Goal: Task Accomplishment & Management: Manage account settings

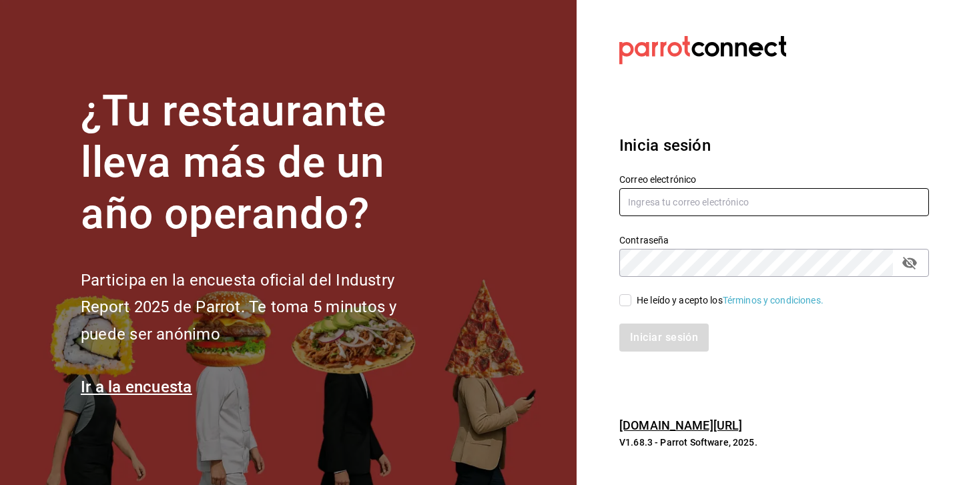
type input "[EMAIL_ADDRESS][DOMAIN_NAME]"
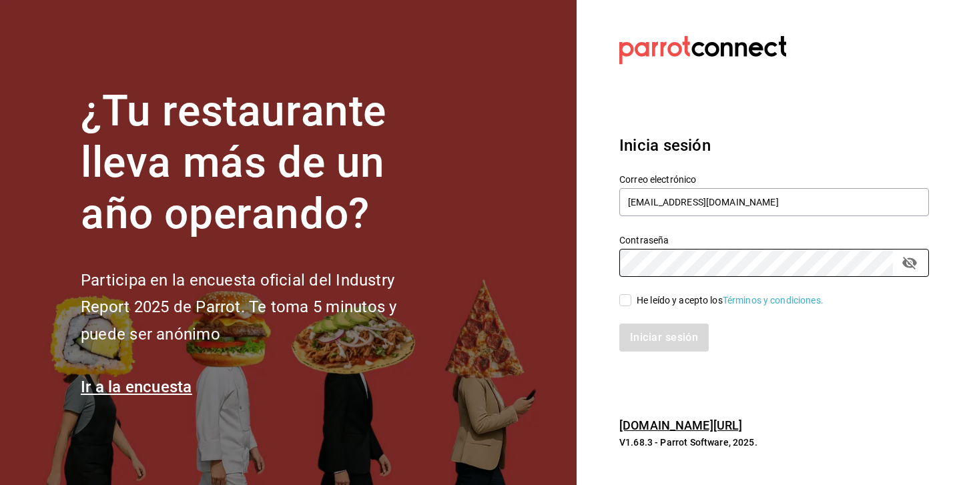
click at [629, 300] on input "He leído y acepto los Términos y condiciones." at bounding box center [625, 300] width 12 height 12
checkbox input "true"
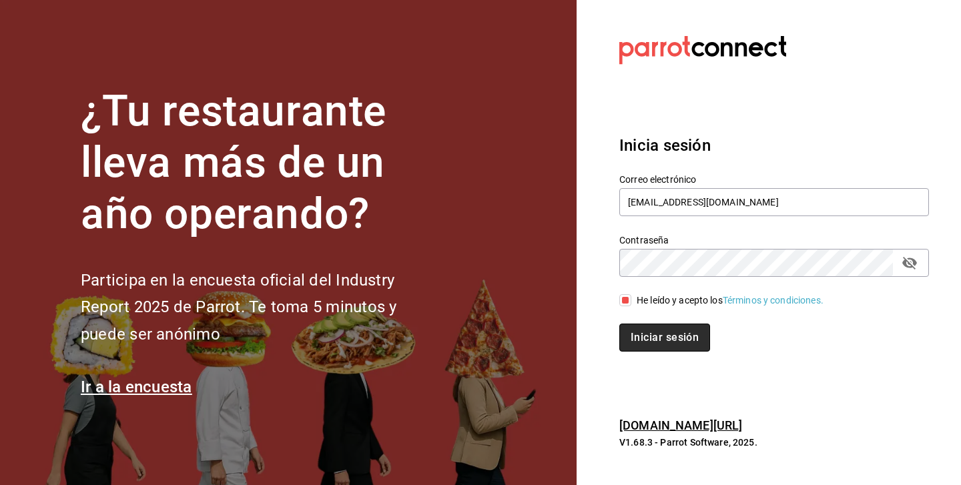
click at [634, 329] on button "Iniciar sesión" at bounding box center [664, 338] width 91 height 28
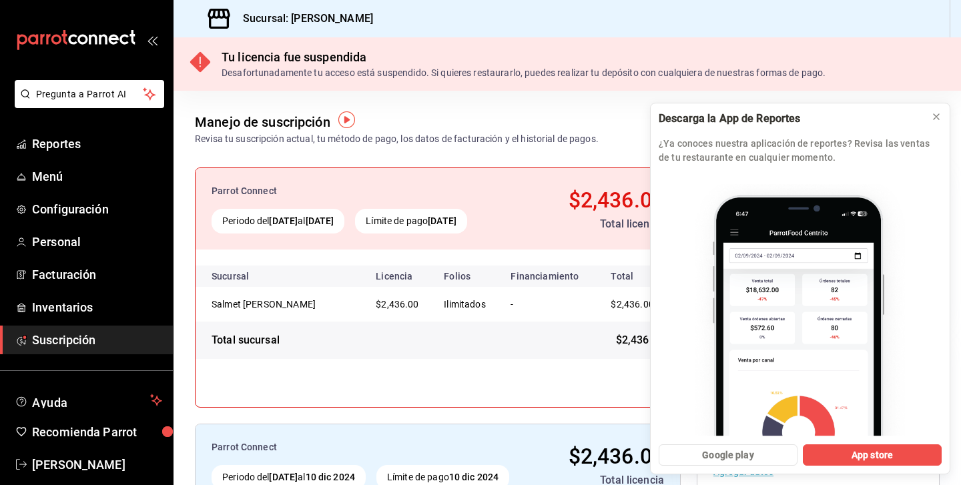
scroll to position [3, 0]
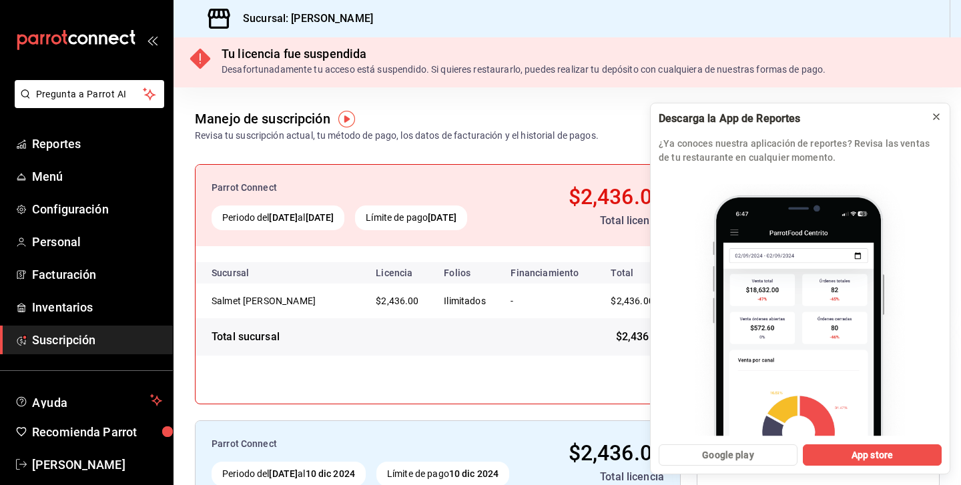
click at [941, 119] on button at bounding box center [935, 116] width 21 height 21
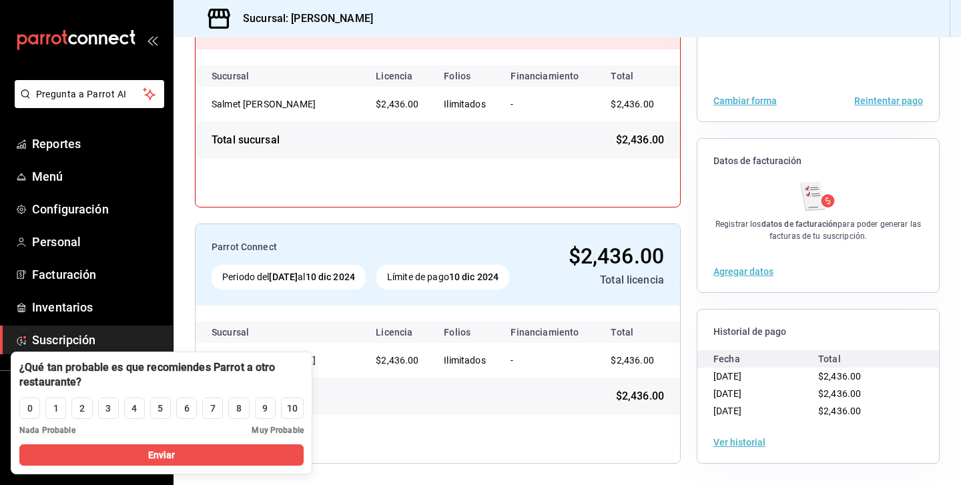
scroll to position [200, 0]
click at [219, 173] on div "Parrot Connect Periodo del [DATE] al [DATE] [GEOGRAPHIC_DATA] de pago [DATE] $2…" at bounding box center [438, 87] width 486 height 240
click at [77, 172] on span "Menú" at bounding box center [97, 176] width 130 height 18
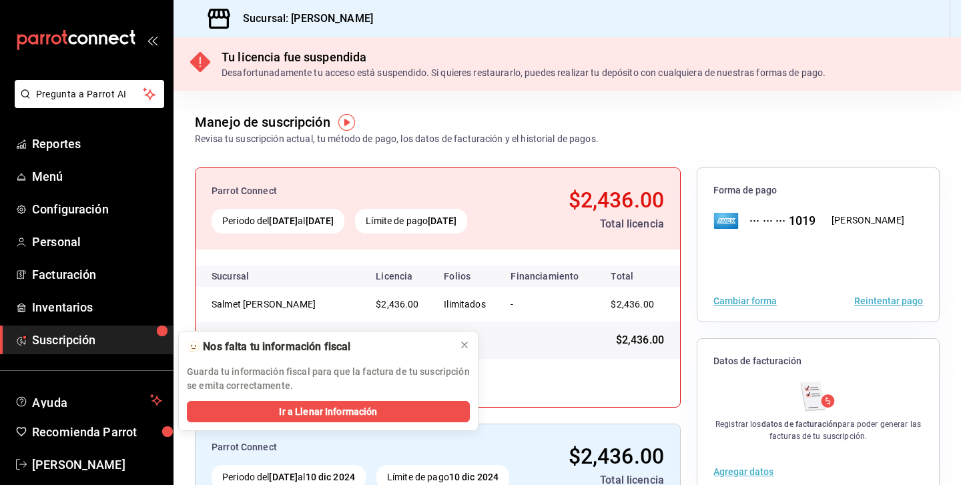
click at [155, 43] on icon "open_drawer_menu" at bounding box center [155, 41] width 6 height 10
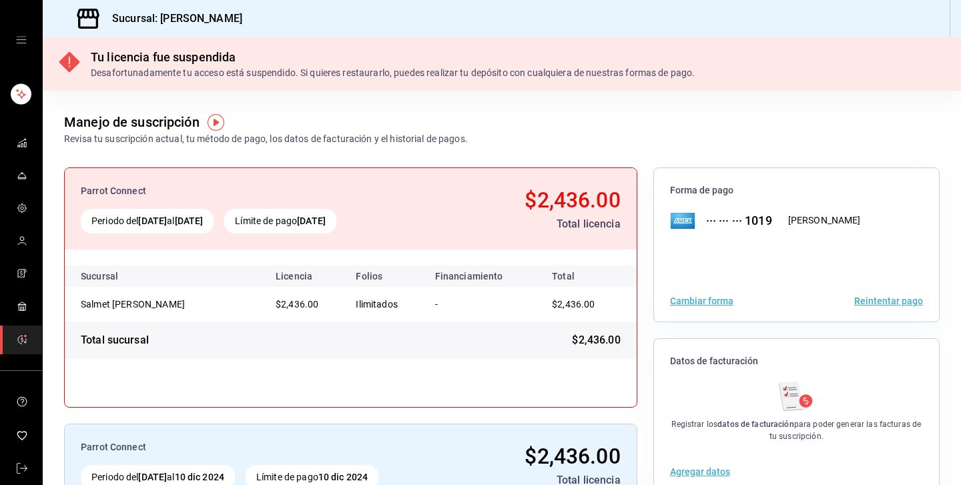
click at [25, 43] on icon "open drawer" at bounding box center [21, 40] width 10 height 7
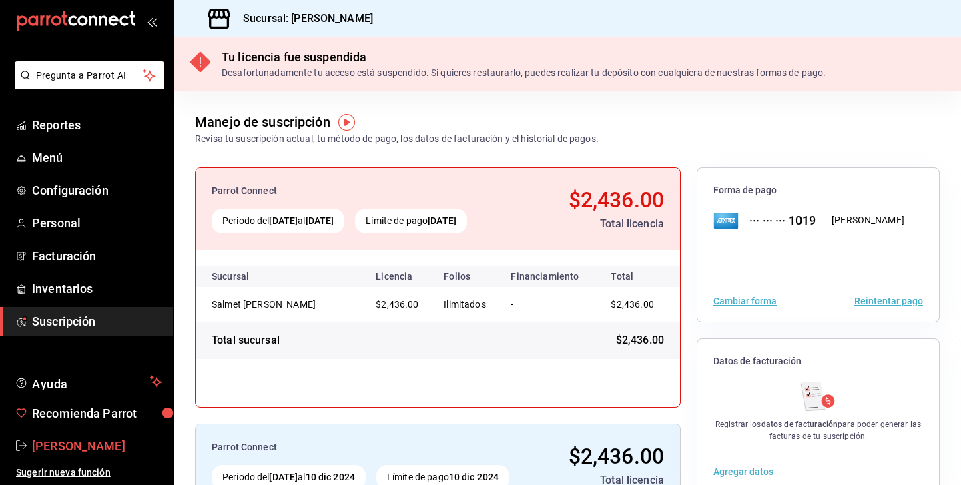
scroll to position [19, 0]
click at [45, 442] on span "[PERSON_NAME]" at bounding box center [97, 446] width 130 height 18
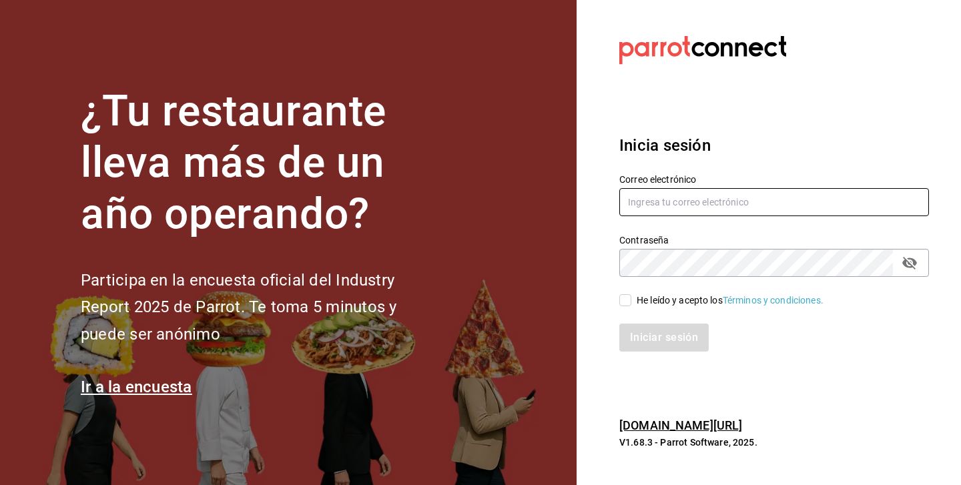
type input "[EMAIL_ADDRESS][DOMAIN_NAME]"
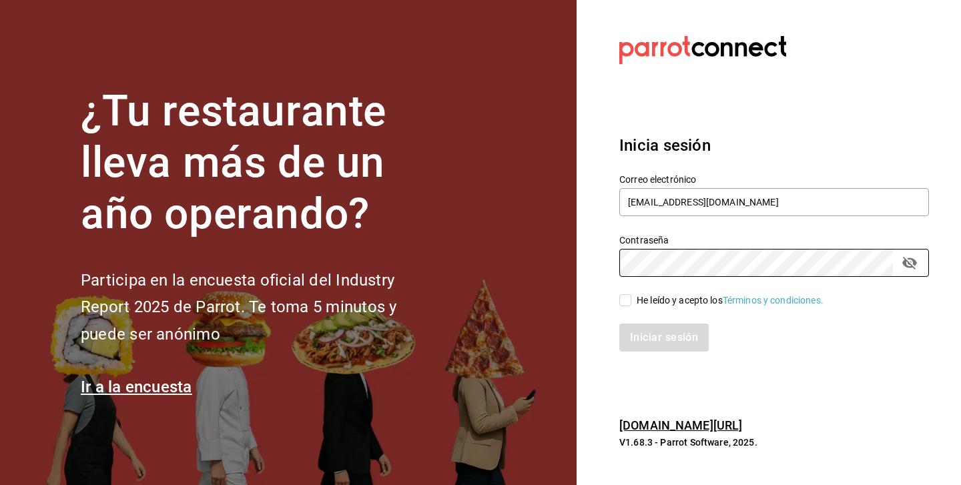
click at [635, 298] on span "He leído y acepto los Términos y condiciones." at bounding box center [727, 301] width 192 height 14
click at [631, 298] on input "He leído y acepto los Términos y condiciones." at bounding box center [625, 300] width 12 height 12
checkbox input "true"
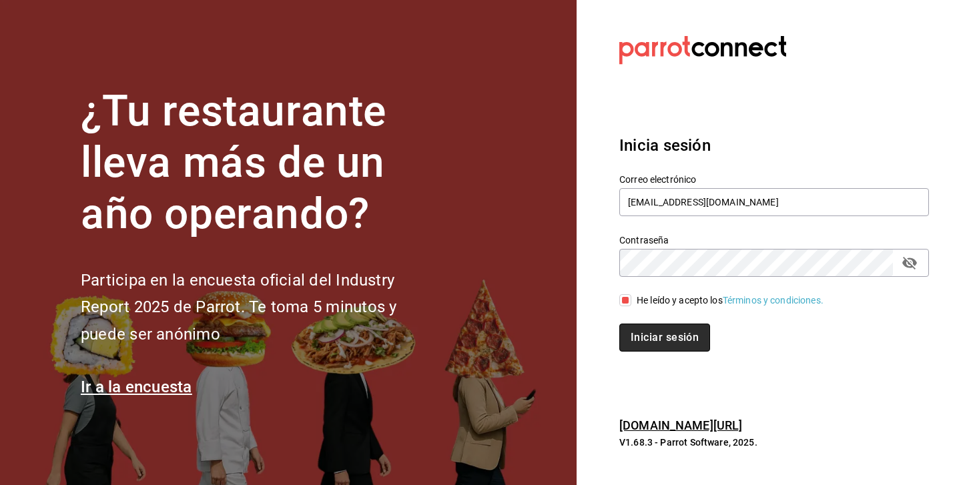
click at [634, 346] on button "Iniciar sesión" at bounding box center [664, 338] width 91 height 28
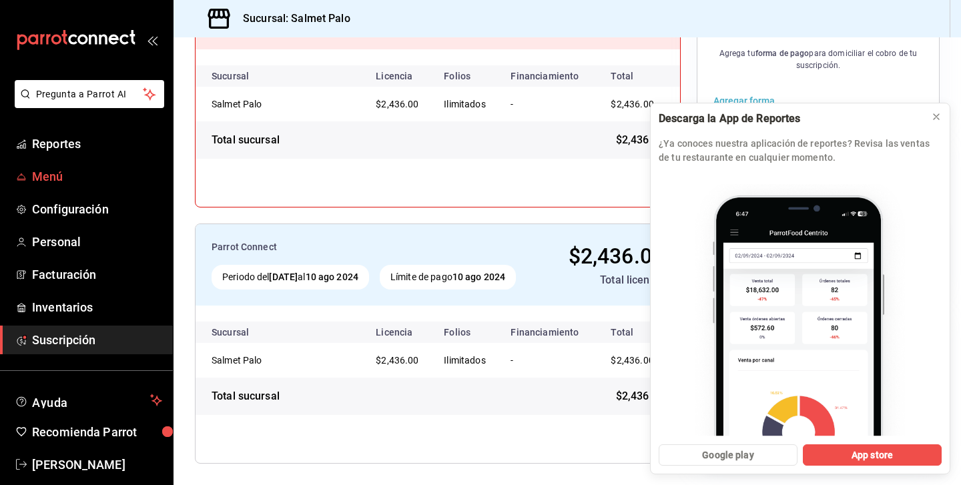
click at [39, 183] on span "Menú" at bounding box center [97, 176] width 130 height 18
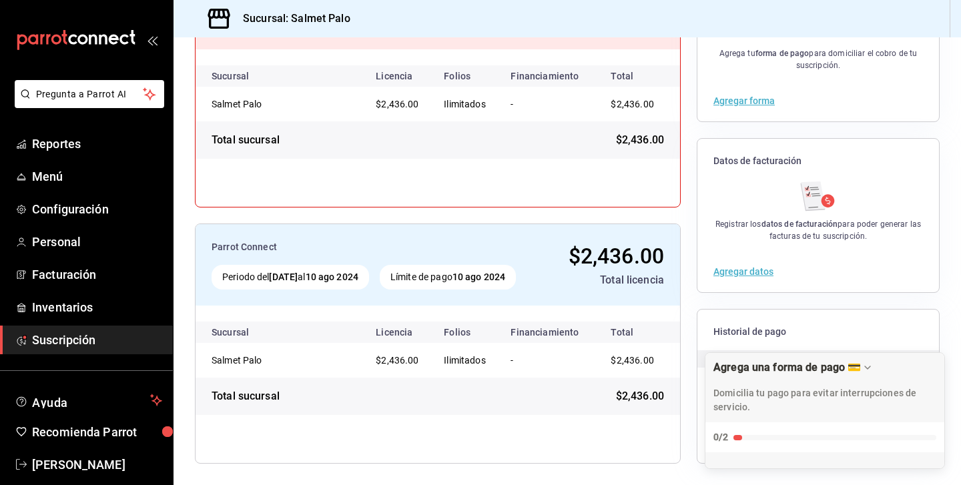
scroll to position [200, 0]
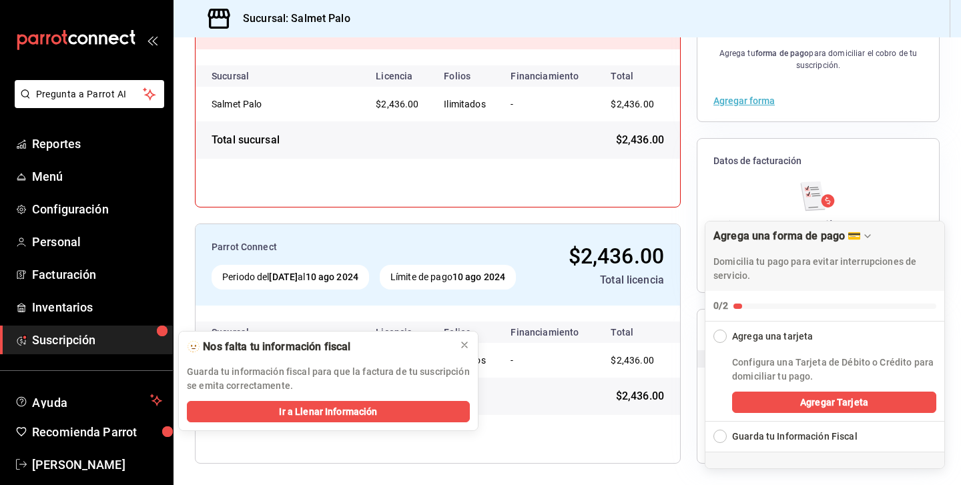
click at [67, 340] on span "Suscripción" at bounding box center [97, 340] width 130 height 18
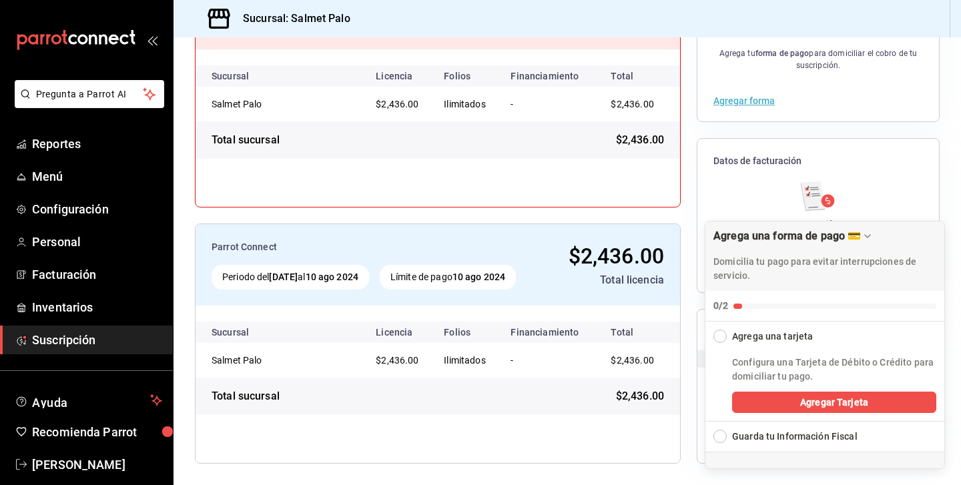
click at [67, 340] on span "Suscripción" at bounding box center [97, 340] width 130 height 18
click at [95, 197] on link "Configuración" at bounding box center [86, 209] width 173 height 29
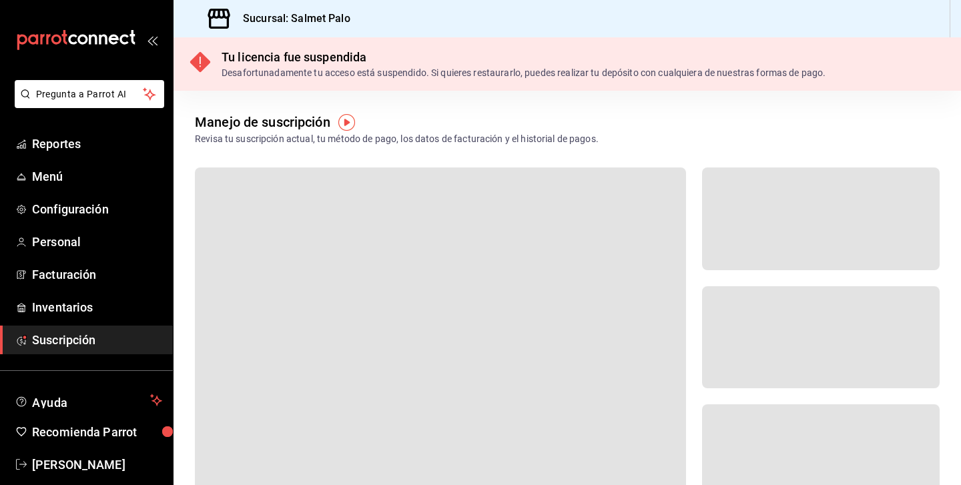
click at [156, 48] on div "mailbox folders" at bounding box center [86, 40] width 173 height 80
click at [155, 41] on icon "open_drawer_menu" at bounding box center [152, 40] width 11 height 11
